Goal: Information Seeking & Learning: Learn about a topic

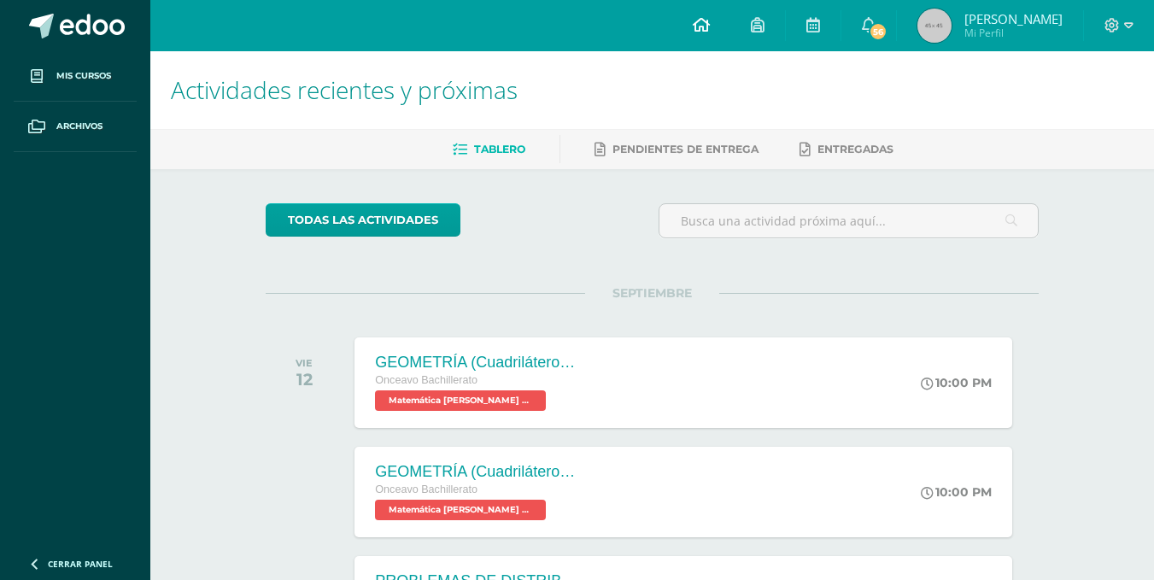
click at [730, 26] on link at bounding box center [701, 25] width 58 height 51
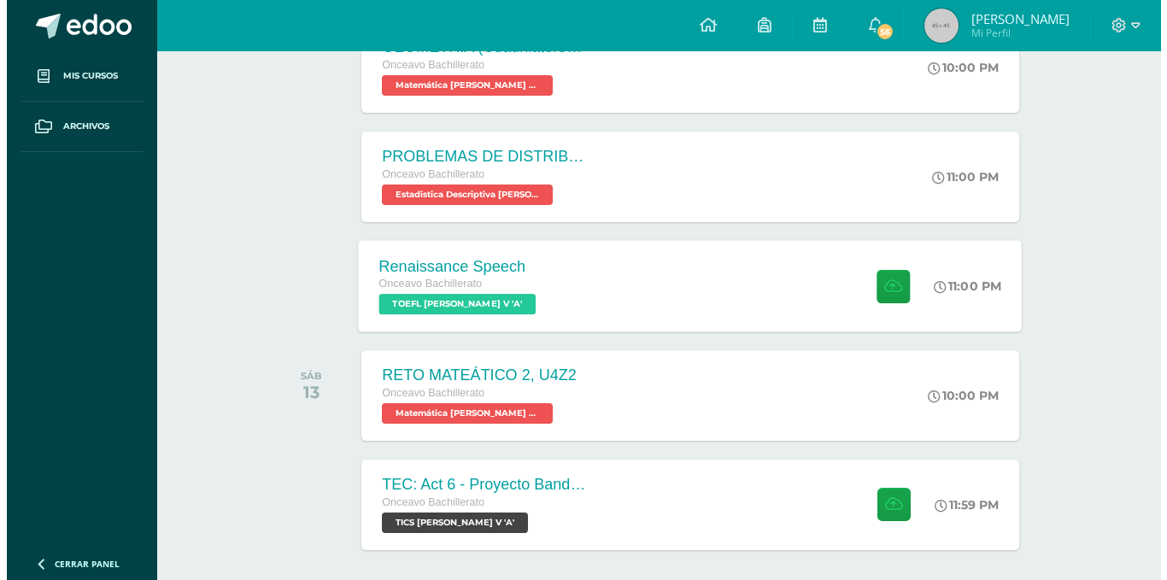
scroll to position [427, 0]
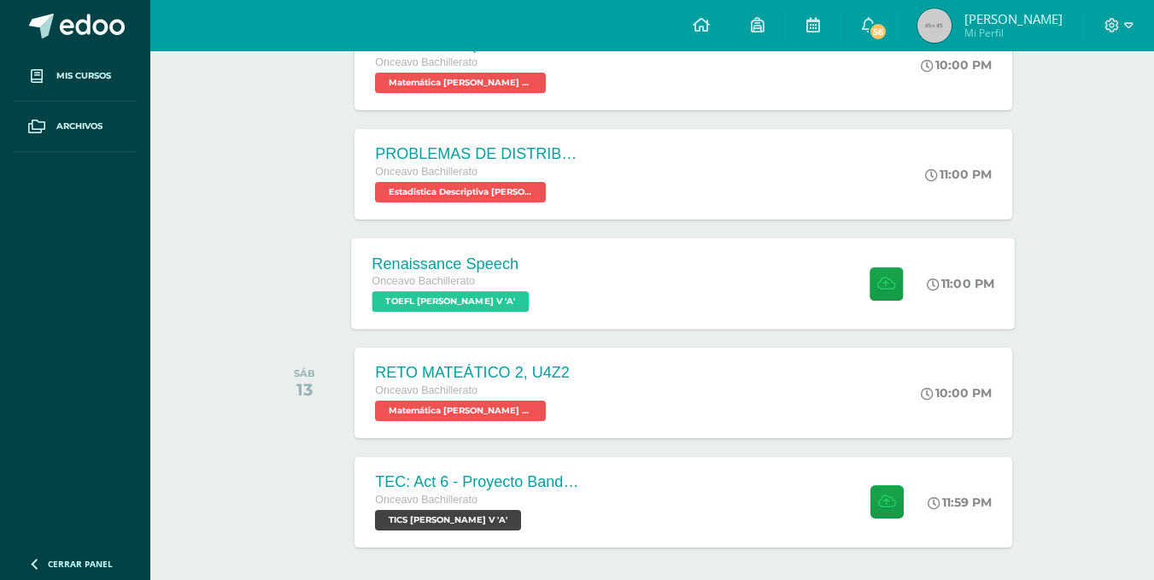
click at [581, 260] on div "Renaissance Speech Onceavo Bachillerato TOEFL [PERSON_NAME] V 'A' 11:00 PM Rena…" at bounding box center [684, 282] width 664 height 91
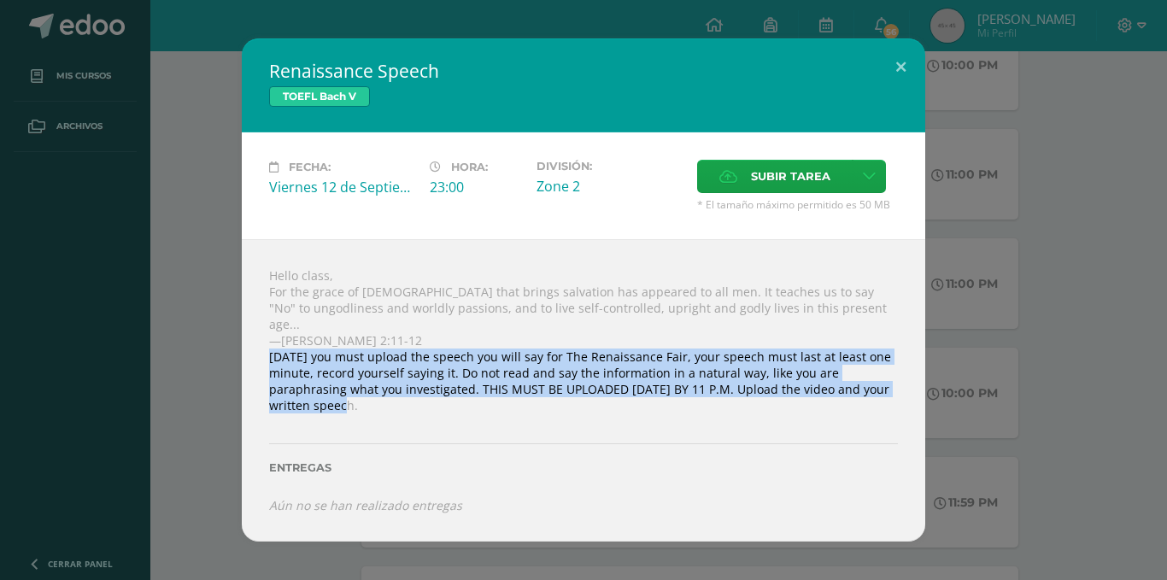
drag, startPoint x: 263, startPoint y: 352, endPoint x: 895, endPoint y: 394, distance: 633.3
click at [895, 394] on div "Hello class, For the grace of [DEMOGRAPHIC_DATA] that brings salvation has appe…" at bounding box center [583, 390] width 683 height 302
click at [242, 356] on div "Hello class, For the grace of [DEMOGRAPHIC_DATA] that brings salvation has appe…" at bounding box center [583, 390] width 683 height 302
